Goal: Information Seeking & Learning: Learn about a topic

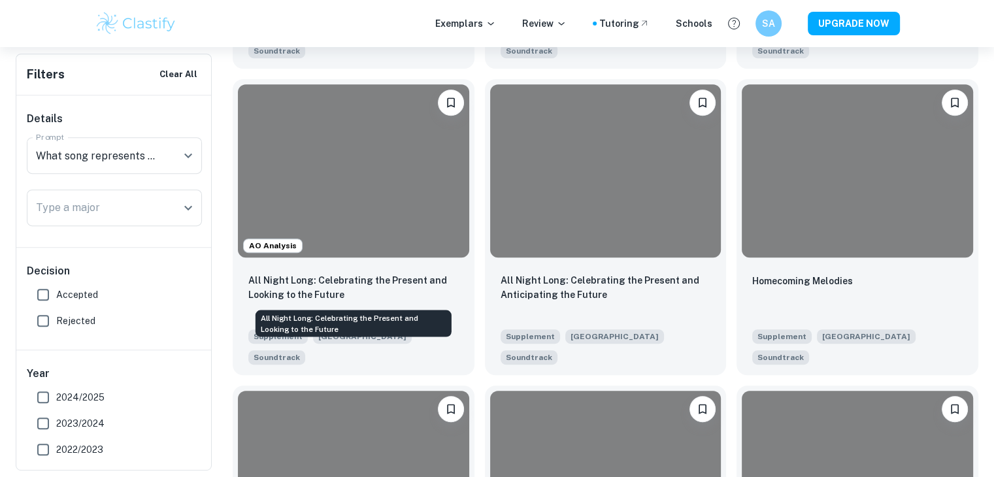
scroll to position [607, 0]
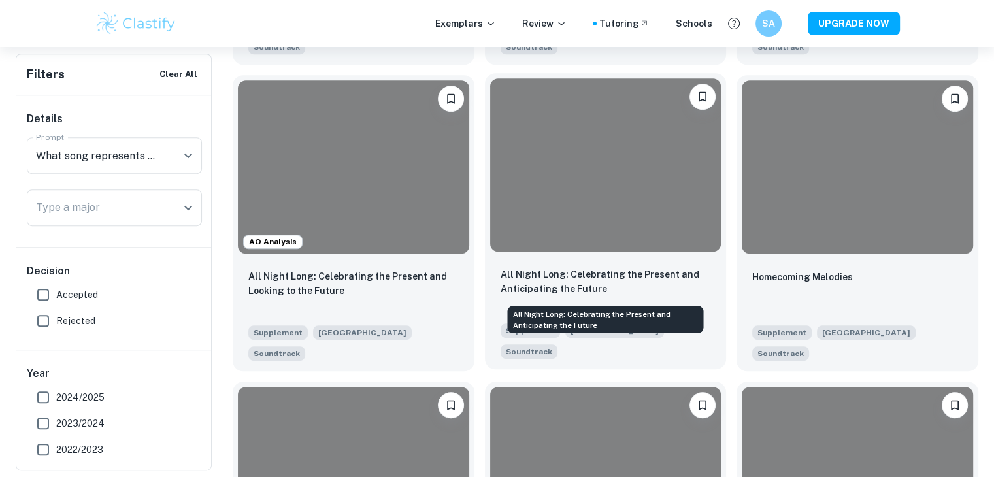
click at [546, 290] on p "All Night Long: Celebrating the Present and Anticipating the Future" at bounding box center [606, 281] width 211 height 29
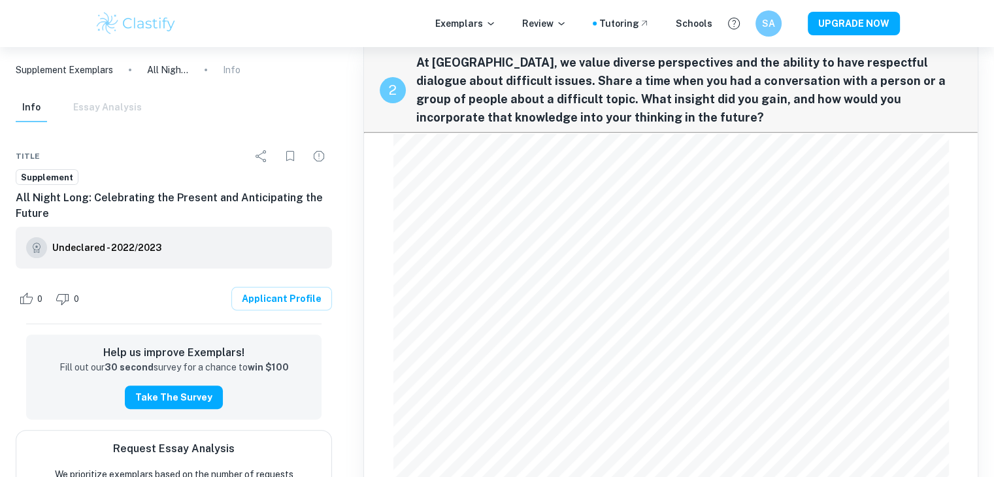
scroll to position [327, 0]
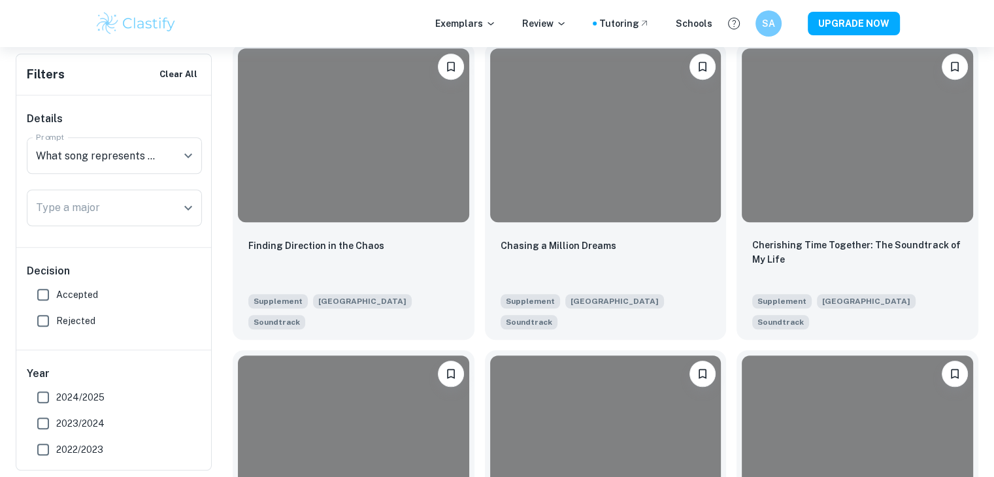
scroll to position [948, 0]
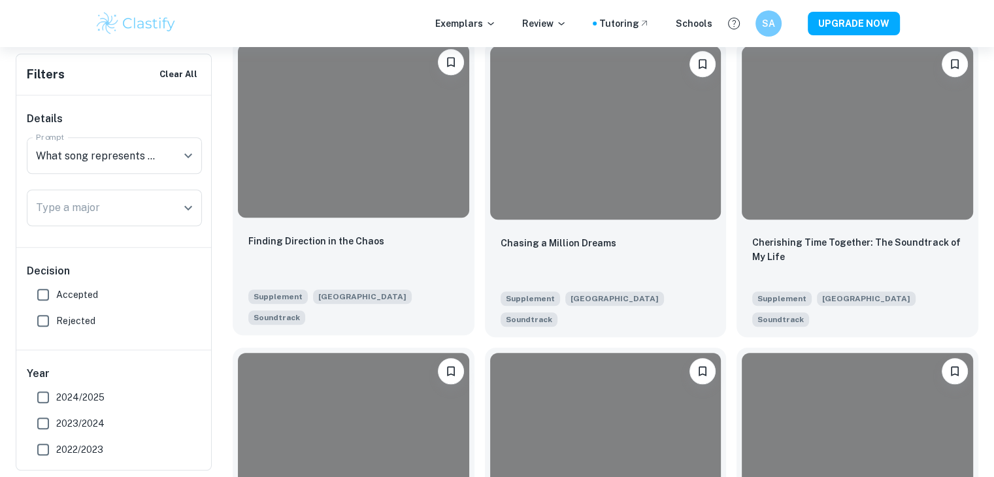
click at [367, 253] on div "Finding Direction in the Chaos" at bounding box center [353, 255] width 211 height 44
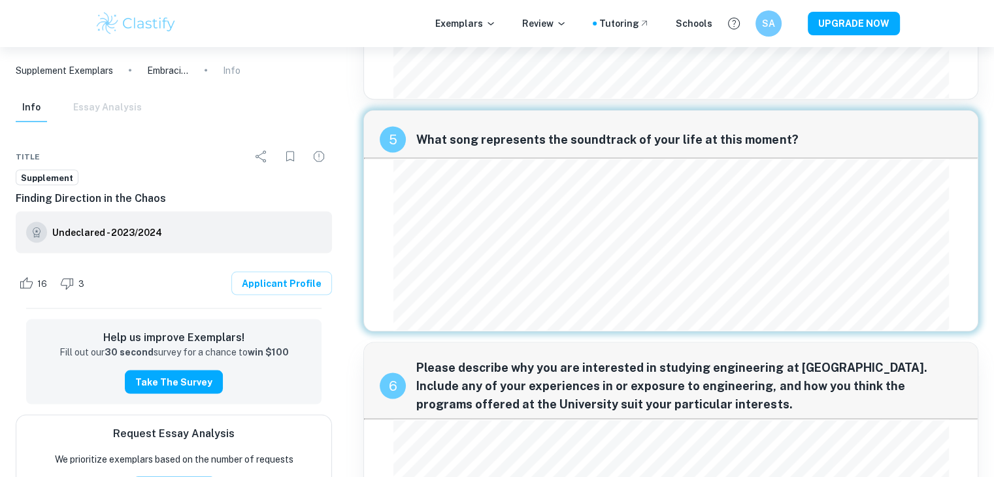
scroll to position [2414, 0]
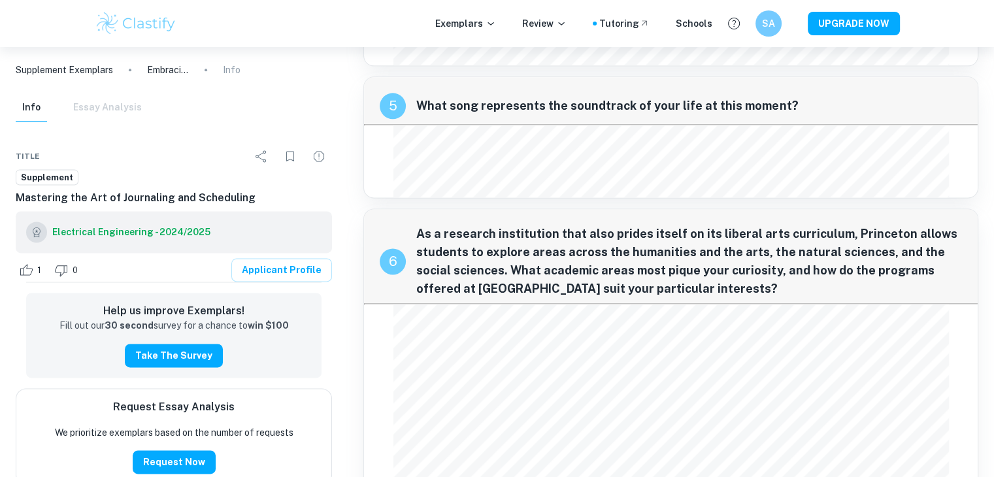
scroll to position [1716, 0]
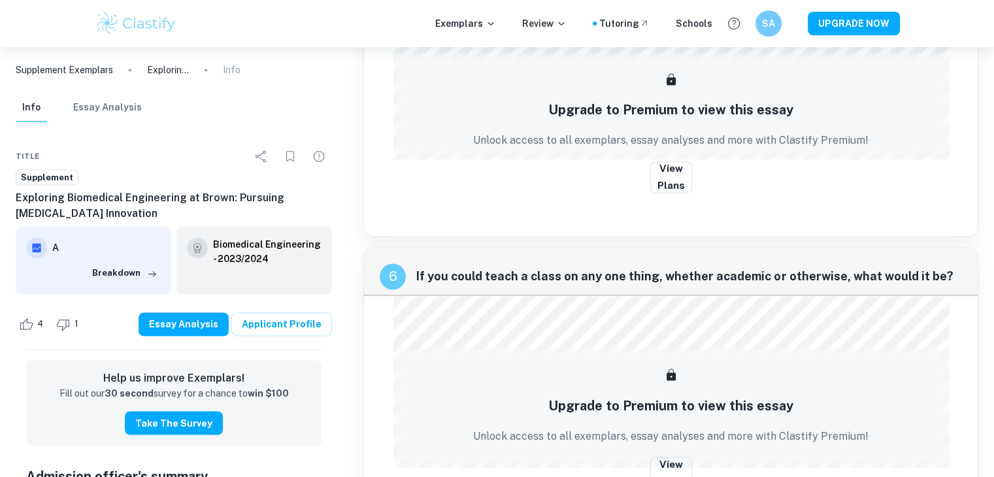
scroll to position [2099, 0]
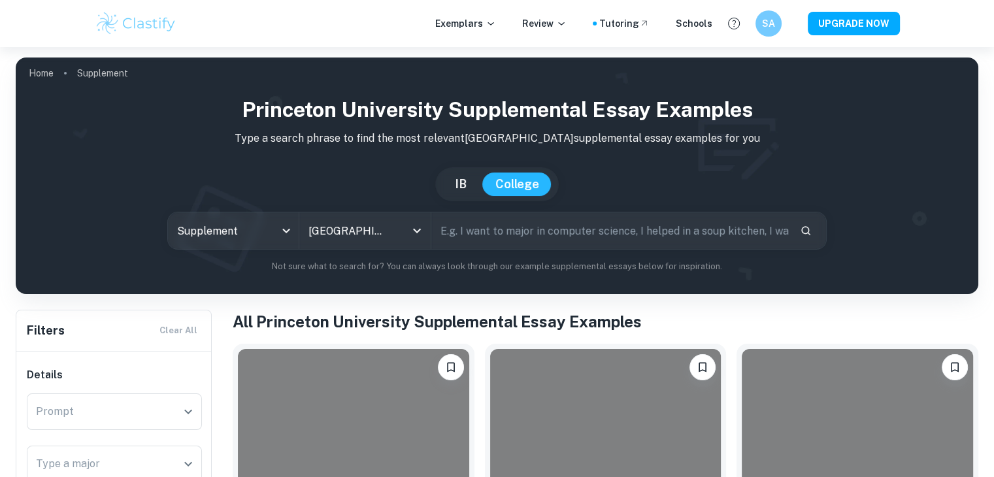
click at [497, 235] on input "text" at bounding box center [611, 230] width 358 height 37
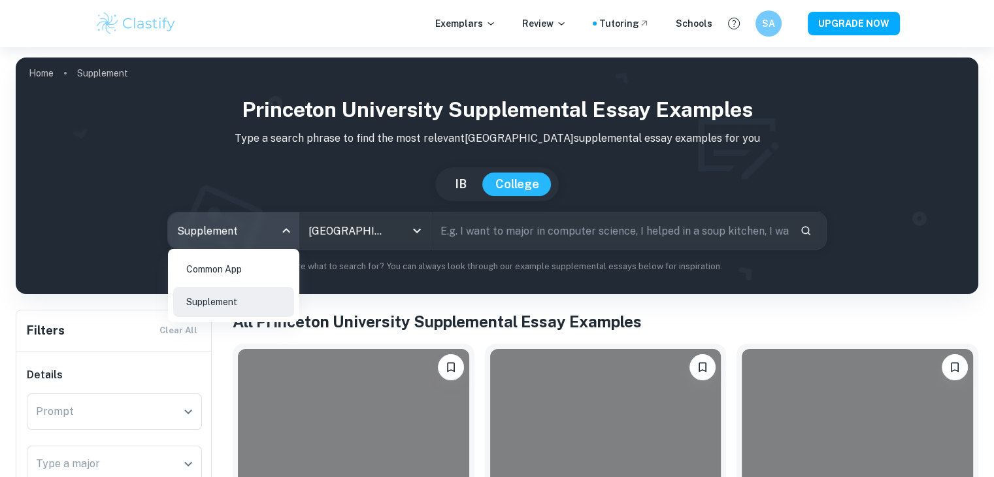
click at [269, 220] on body "We value your privacy We use cookies to enhance your browsing experience, serve…" at bounding box center [497, 285] width 994 height 477
click at [224, 306] on li "Supplement" at bounding box center [233, 302] width 121 height 30
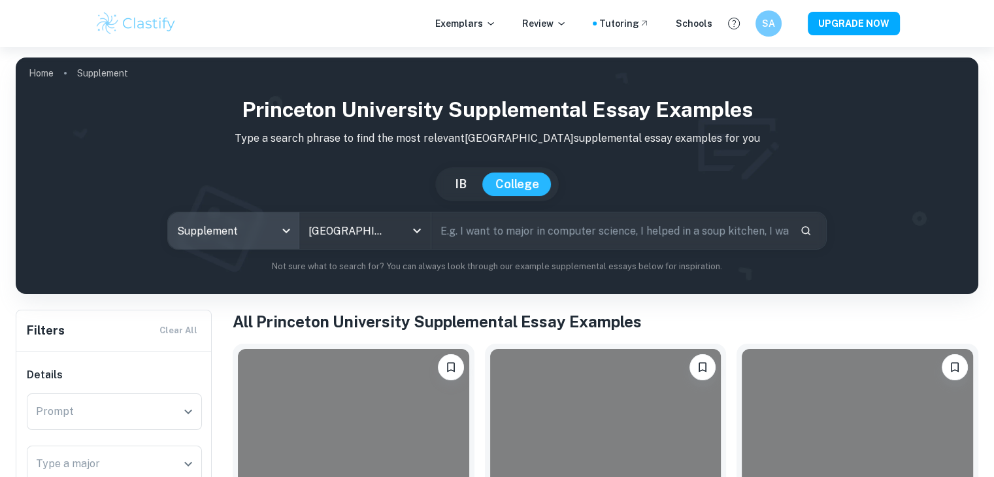
click at [497, 216] on input "text" at bounding box center [611, 230] width 358 height 37
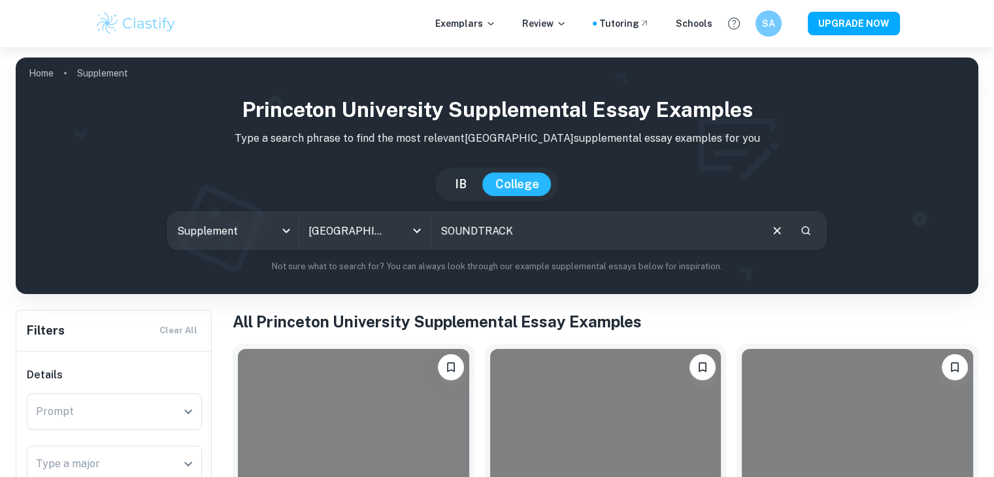
type input "SOUNDTRACK"
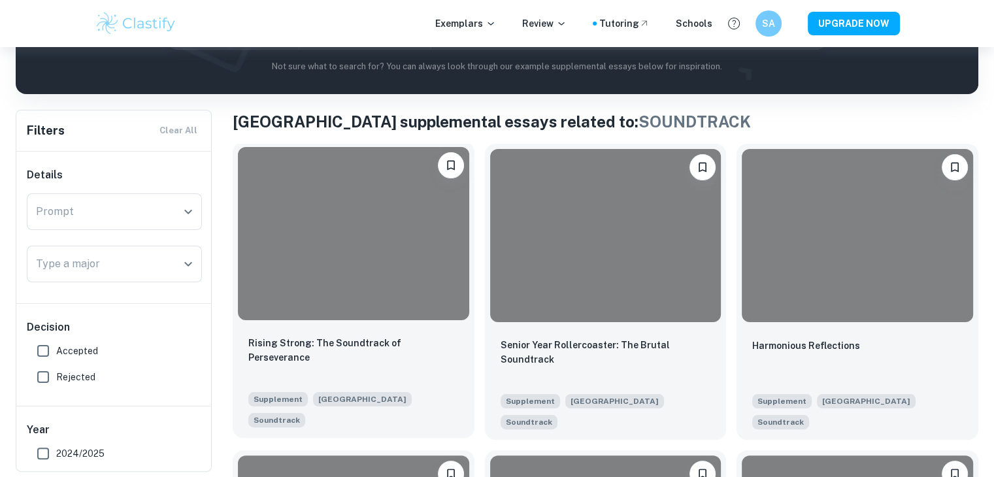
click at [392, 362] on div "Rising Strong: The Soundtrack of Perseverance" at bounding box center [353, 358] width 211 height 44
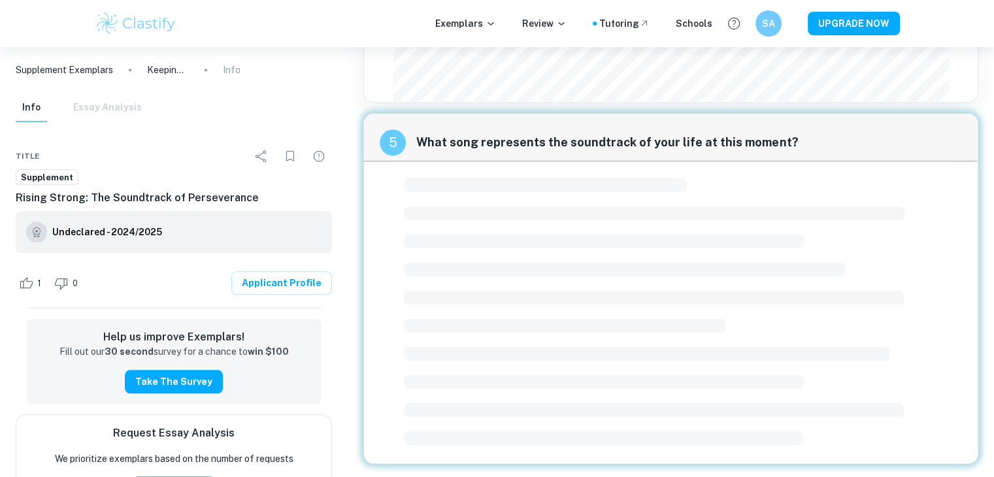
scroll to position [1143, 0]
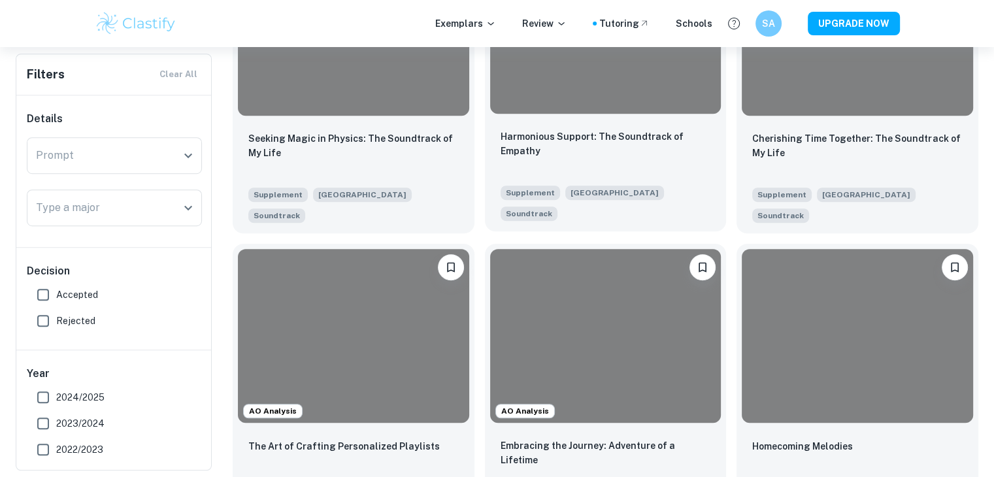
scroll to position [714, 0]
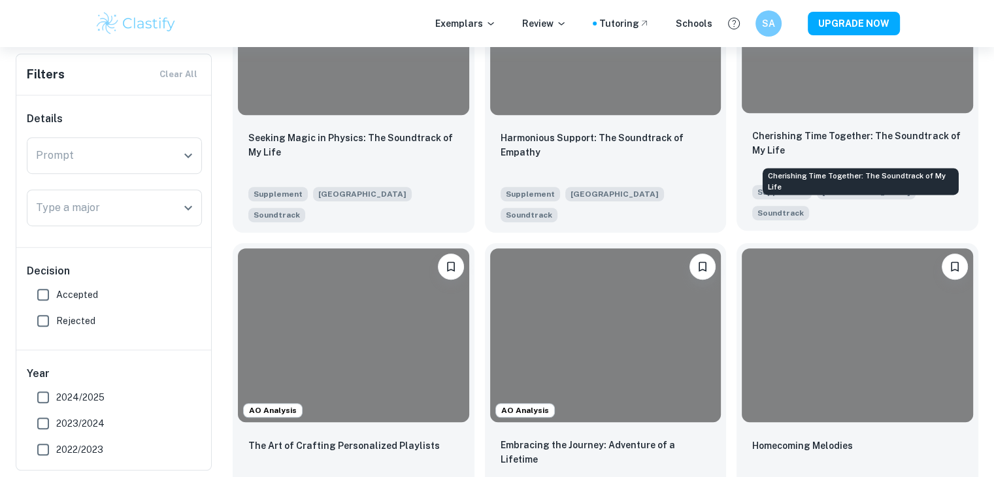
click at [832, 137] on p "Cherishing Time Together: The Soundtrack of My Life" at bounding box center [858, 143] width 211 height 29
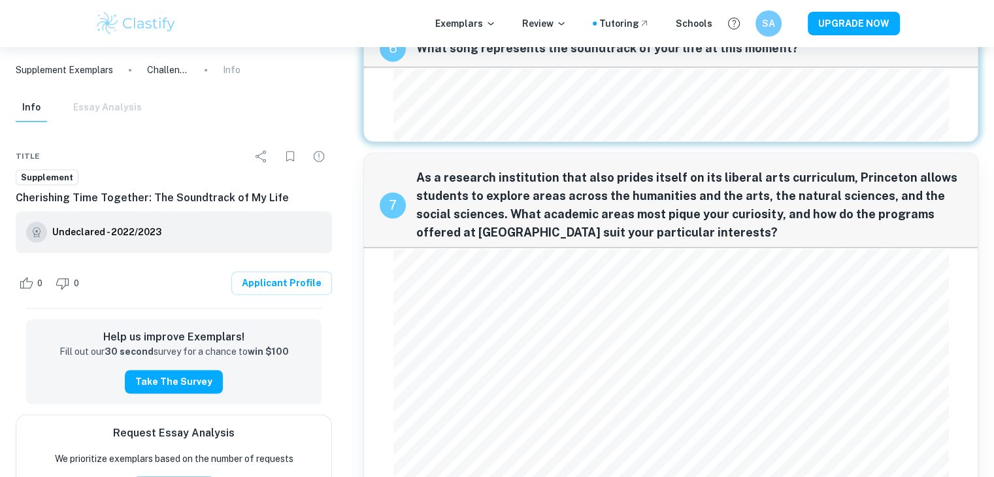
scroll to position [1946, 0]
